Goal: Find specific page/section: Find specific page/section

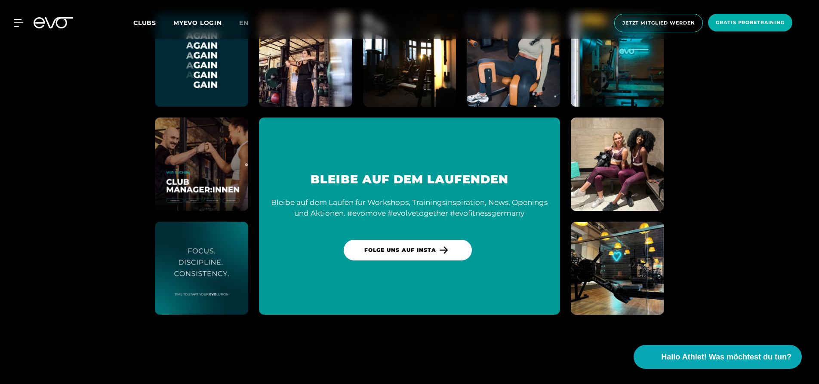
scroll to position [4895, 0]
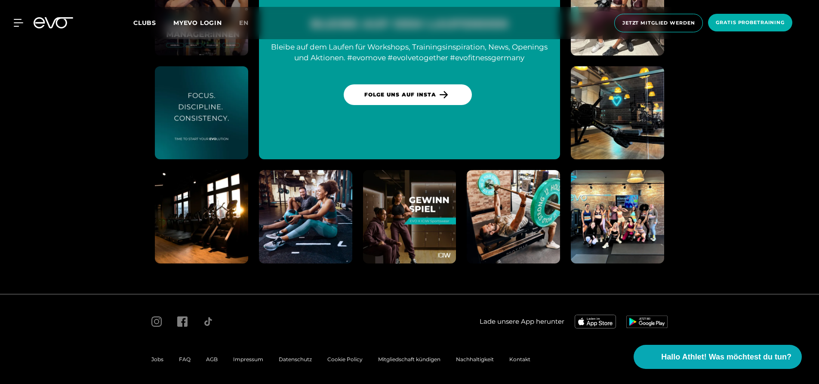
click at [734, 261] on section "BLEIBE AUF DEM LAUFENDEN Bleibe auf dem Laufen für Workshops, Trainingsinspirat…" at bounding box center [409, 61] width 819 height 466
click at [523, 358] on span "Kontakt" at bounding box center [519, 359] width 21 height 6
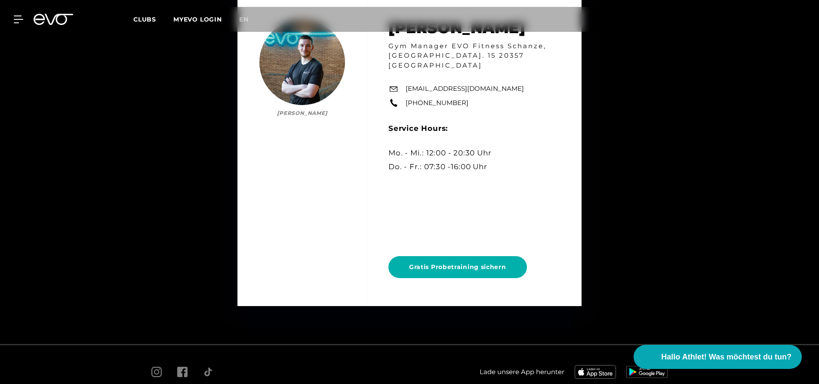
scroll to position [4698, 0]
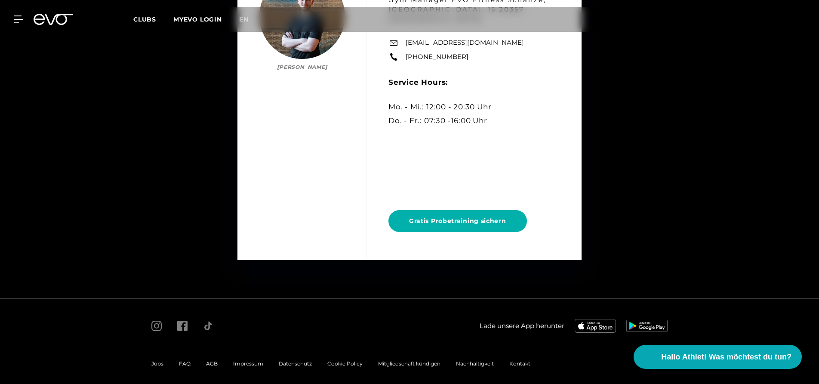
click at [251, 362] on div "Impressum" at bounding box center [248, 363] width 46 height 10
click at [253, 360] on span "Impressum" at bounding box center [248, 363] width 30 height 6
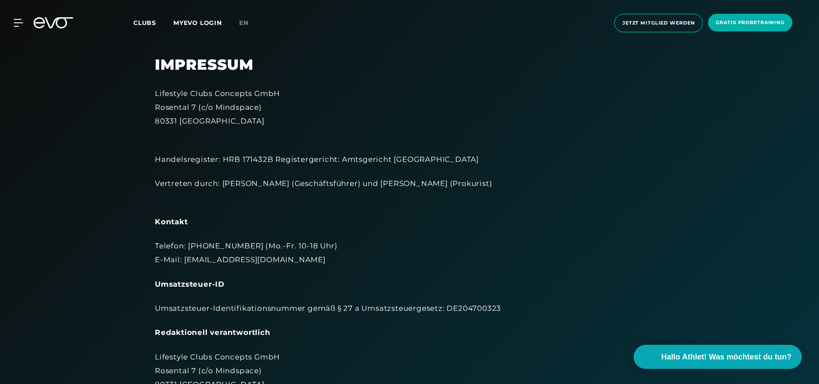
drag, startPoint x: 93, startPoint y: 223, endPoint x: 149, endPoint y: 15, distance: 215.3
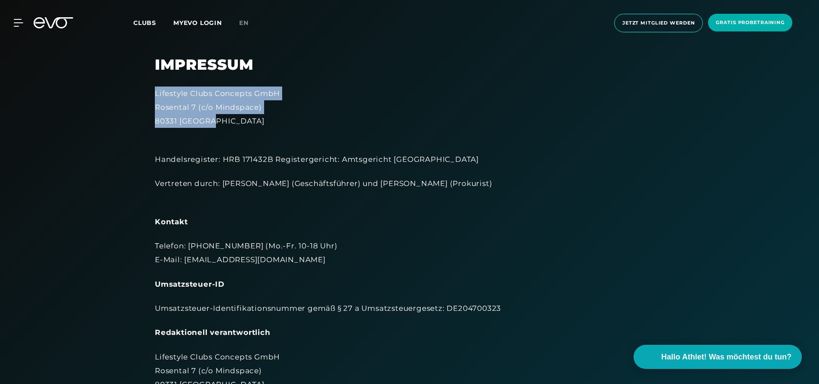
drag, startPoint x: 224, startPoint y: 120, endPoint x: 150, endPoint y: 93, distance: 78.7
click at [150, 93] on div "Impressum Lifestyle Clubs Concepts GmbH Rosental 7 (c/o Mindspace) 80331 Münche…" at bounding box center [409, 343] width 533 height 574
